Goal: Information Seeking & Learning: Learn about a topic

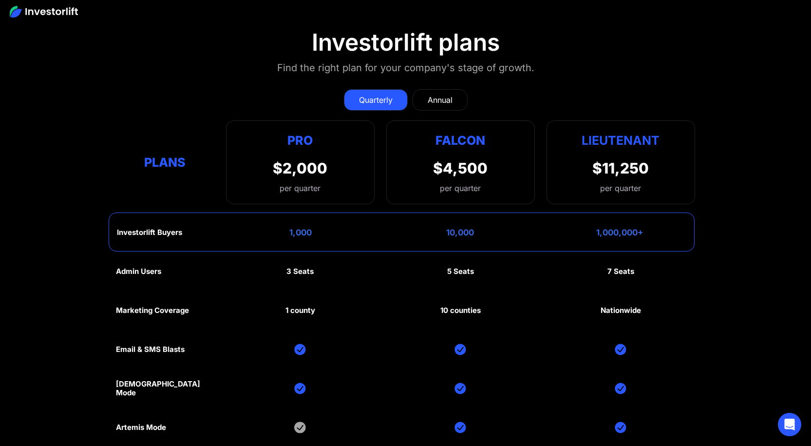
scroll to position [4616, 0]
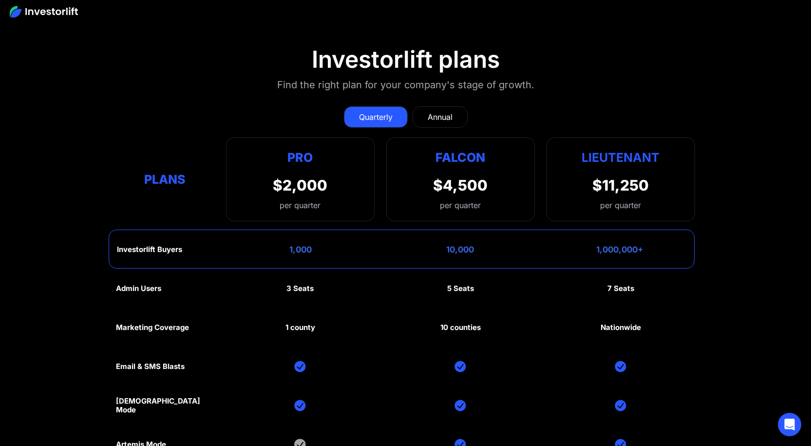
click at [445, 114] on div "Annual" at bounding box center [440, 117] width 25 height 12
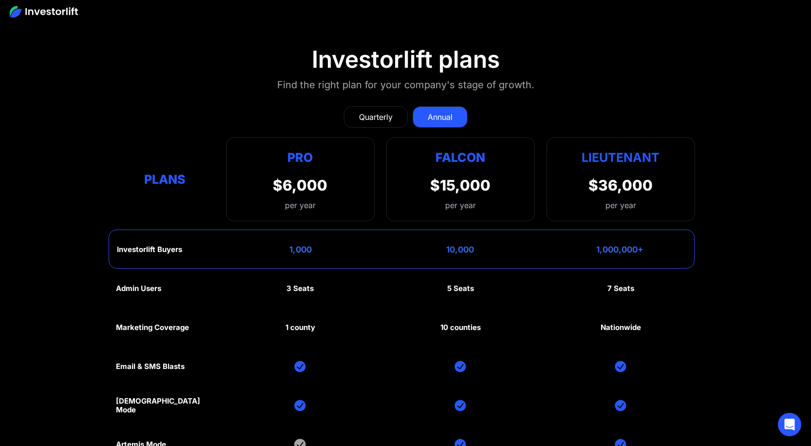
click at [383, 111] on div "Quarterly" at bounding box center [376, 117] width 34 height 12
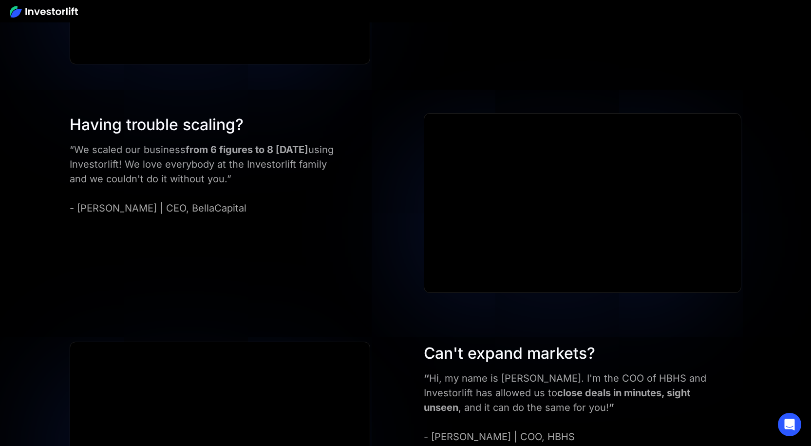
scroll to position [2960, 0]
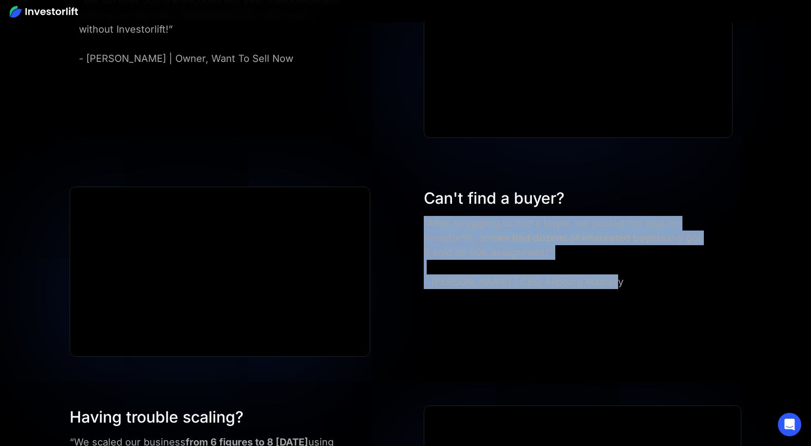
drag, startPoint x: 810, startPoint y: 252, endPoint x: 817, endPoint y: 204, distance: 49.3
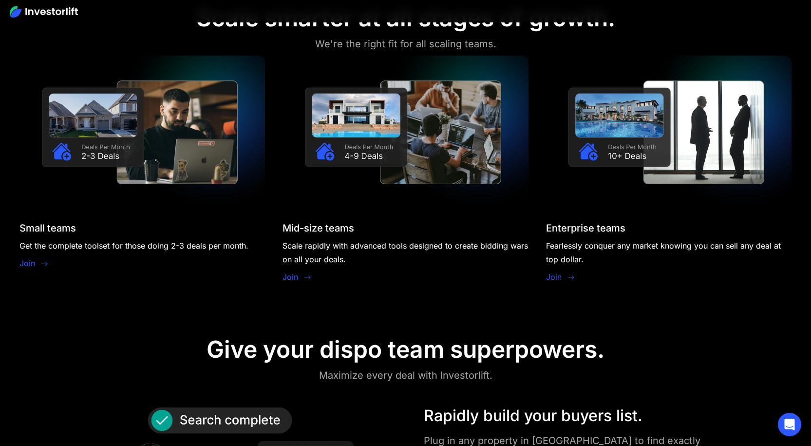
scroll to position [0, 0]
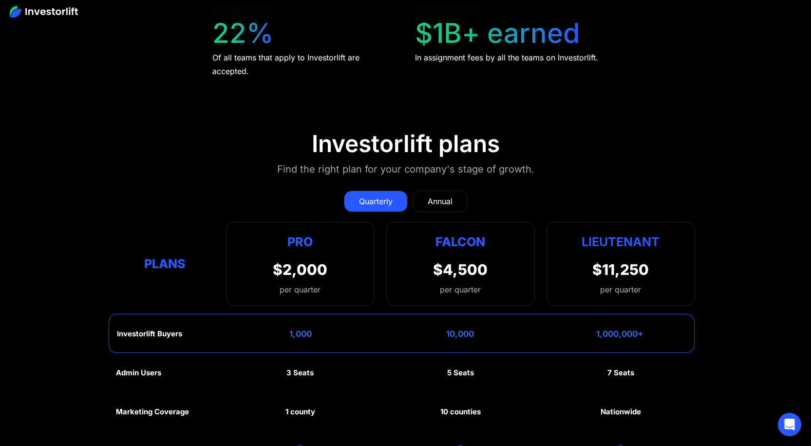
scroll to position [4544, 0]
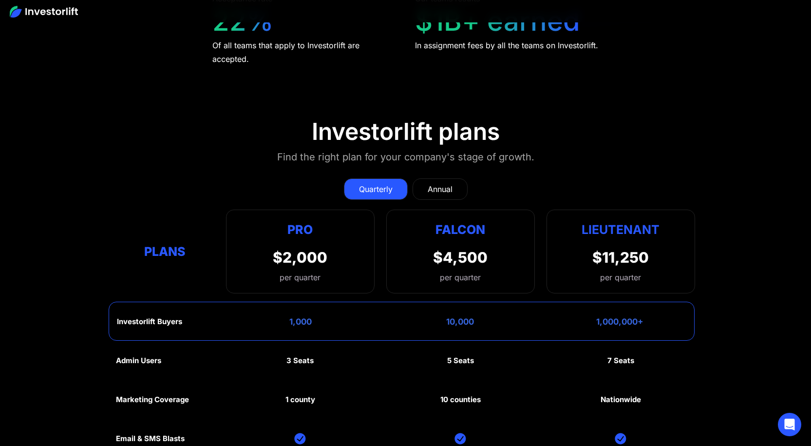
click at [452, 184] on div "Annual" at bounding box center [440, 189] width 25 height 12
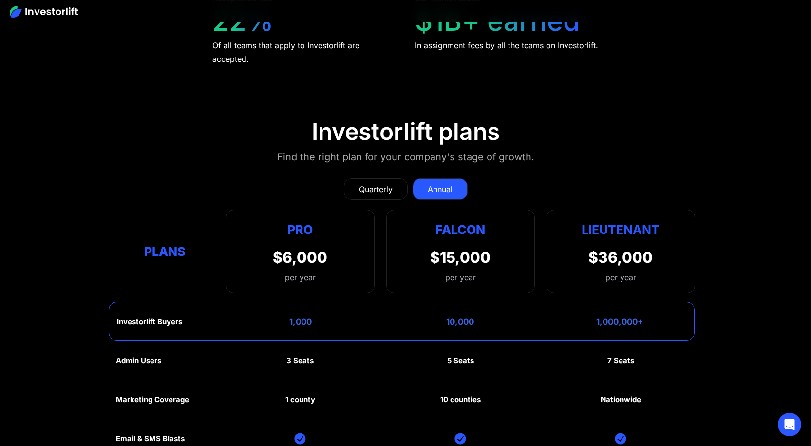
click at [397, 182] on link "Quarterly" at bounding box center [376, 188] width 64 height 21
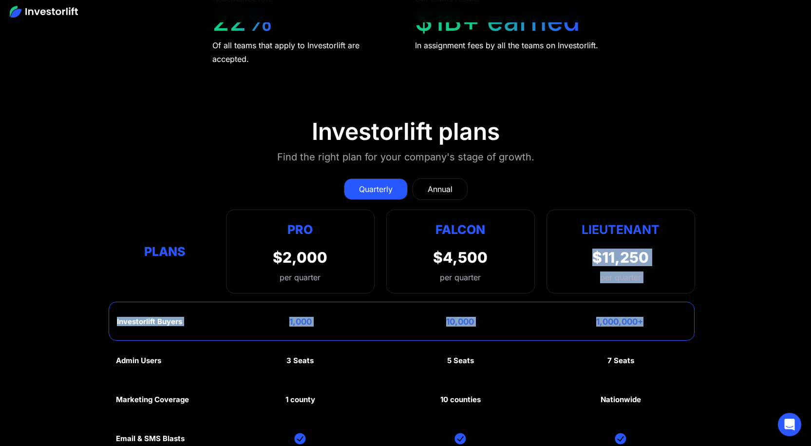
drag, startPoint x: 806, startPoint y: 315, endPoint x: 816, endPoint y: 360, distance: 45.8
click at [810, 339] on section "Investorlift plans Find the right plan for your company's stage of growth. Quar…" at bounding box center [405, 378] width 811 height 569
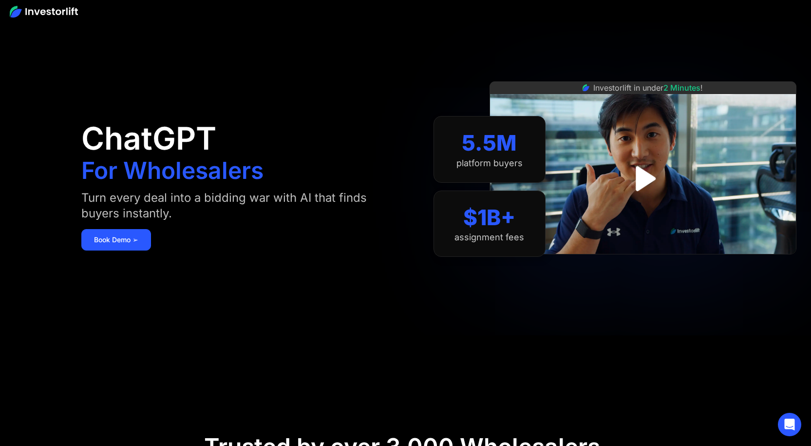
scroll to position [0, 0]
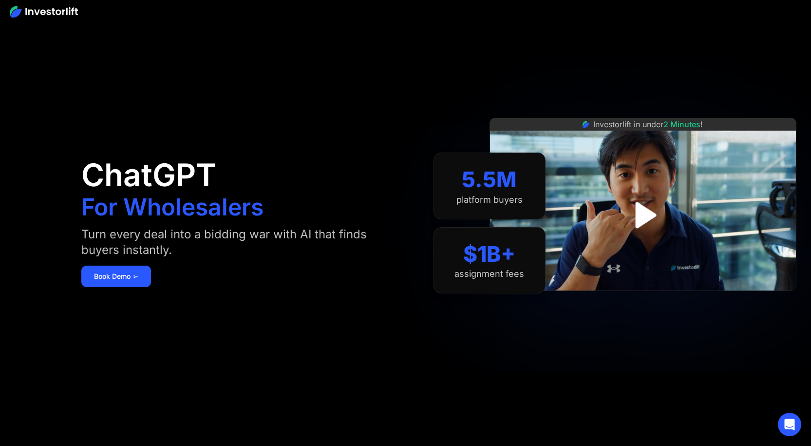
drag, startPoint x: 813, startPoint y: 382, endPoint x: 818, endPoint y: -5, distance: 387.8
click at [811, 0] on html "ChatGPT For Wholesalers Turn every deal into a bidding war with AI that finds b…" at bounding box center [405, 223] width 811 height 446
